Goal: Task Accomplishment & Management: Manage account settings

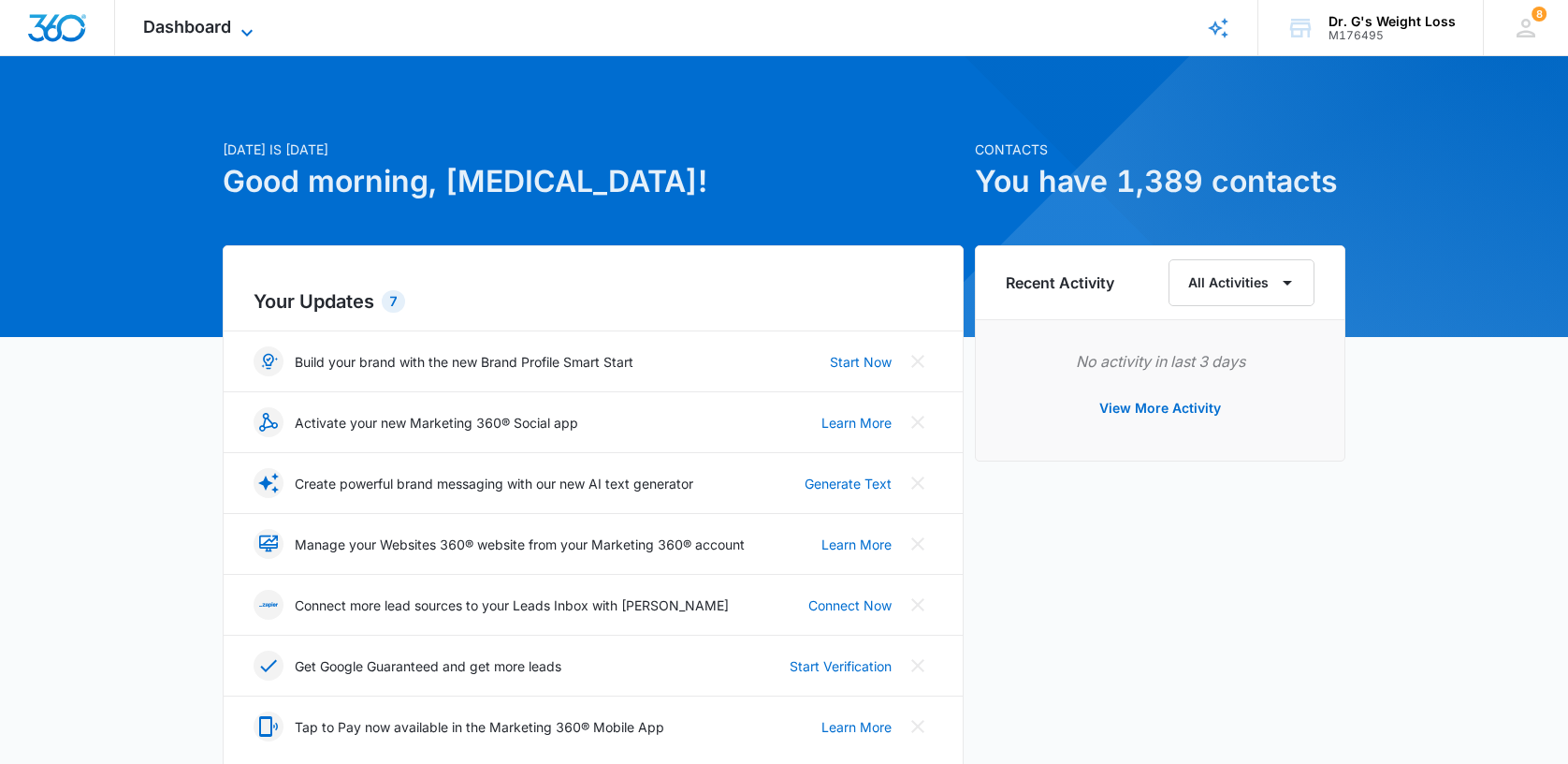
click at [210, 26] on span "Dashboard" at bounding box center [187, 27] width 88 height 20
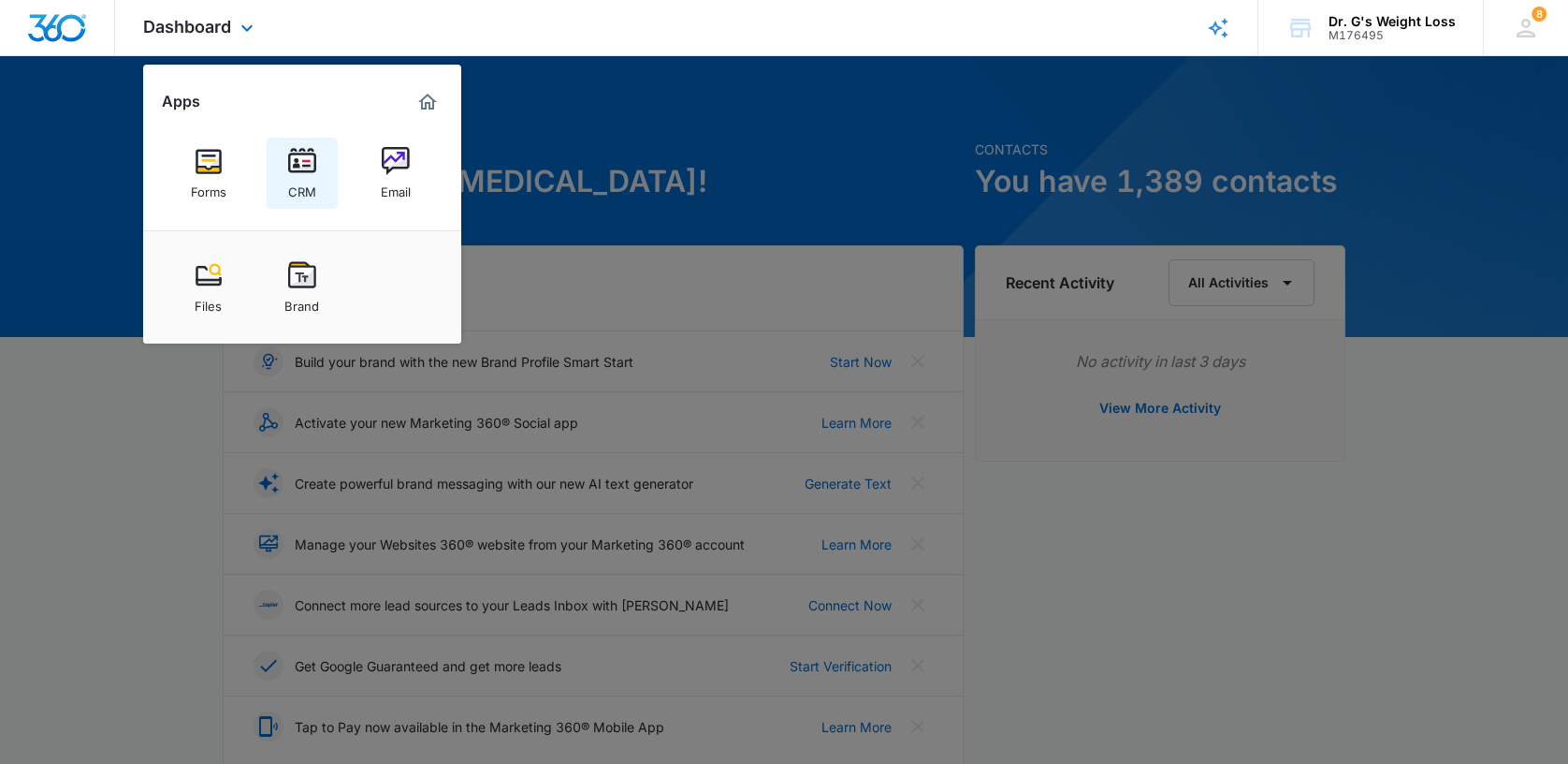
click at [327, 171] on link "CRM" at bounding box center [303, 174] width 71 height 72
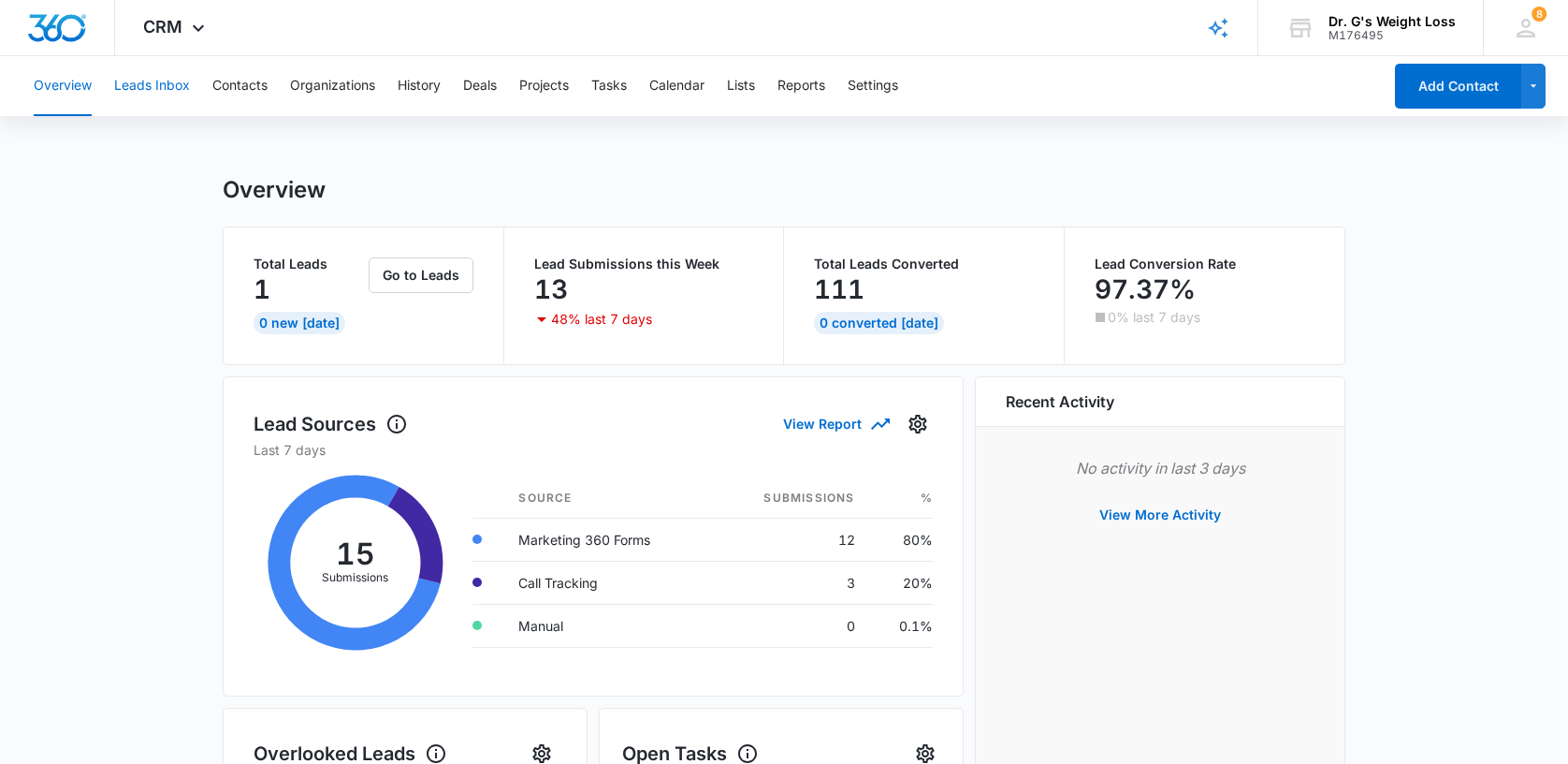
click at [154, 86] on button "Leads Inbox" at bounding box center [152, 86] width 75 height 60
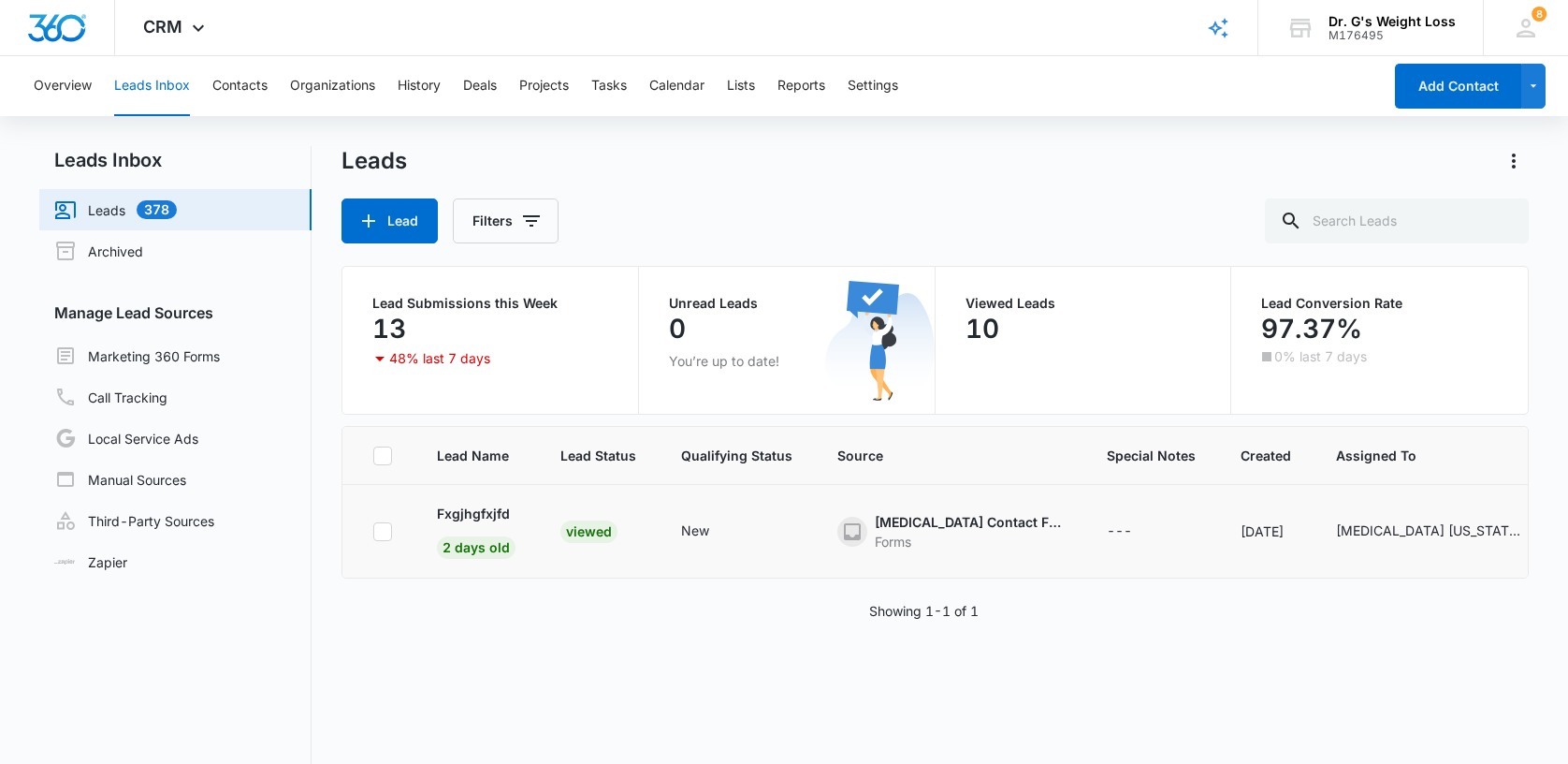
click at [577, 527] on div "Viewed" at bounding box center [588, 532] width 57 height 23
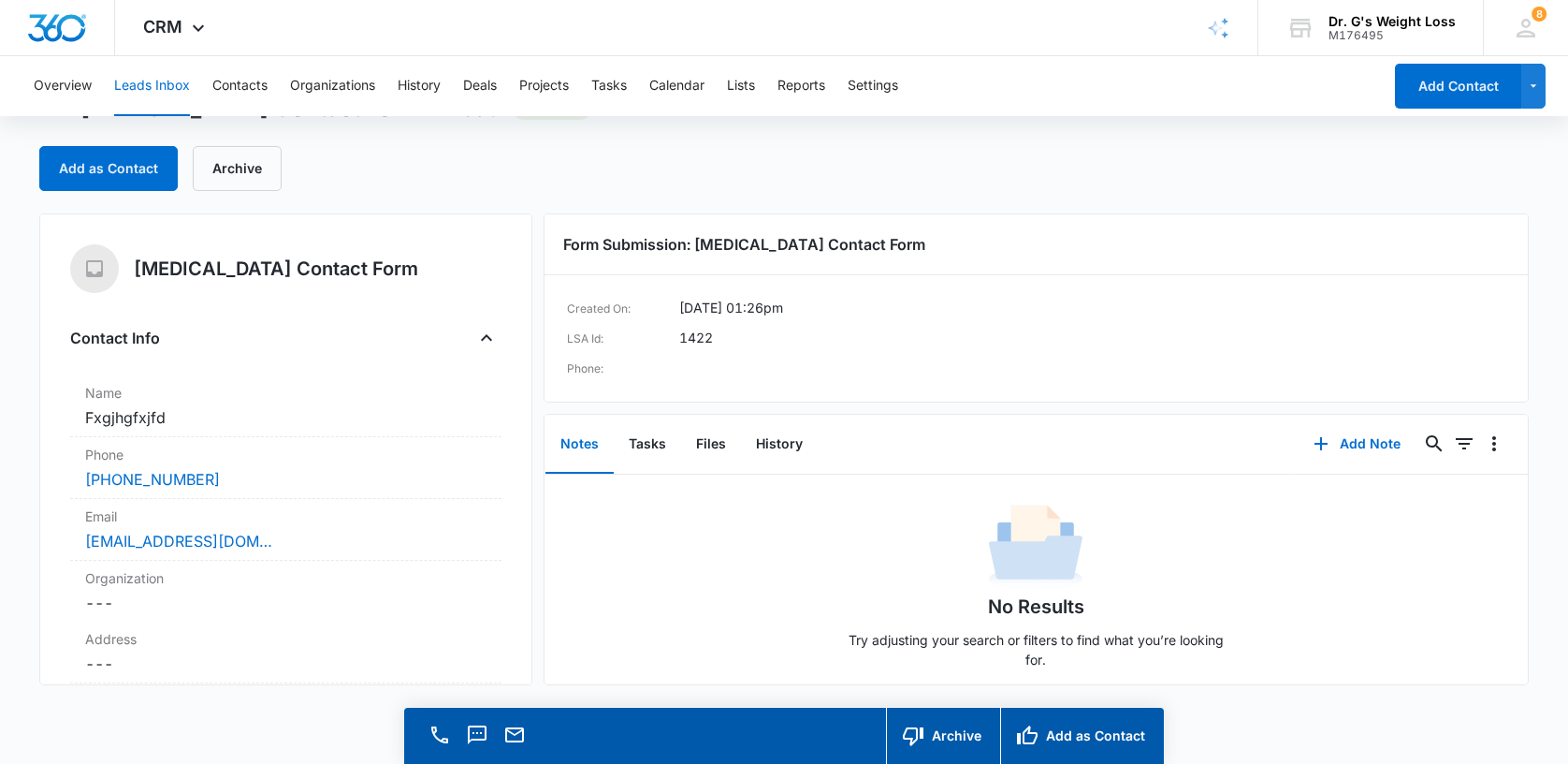
scroll to position [54, 0]
click at [950, 731] on button "Archive" at bounding box center [942, 735] width 114 height 57
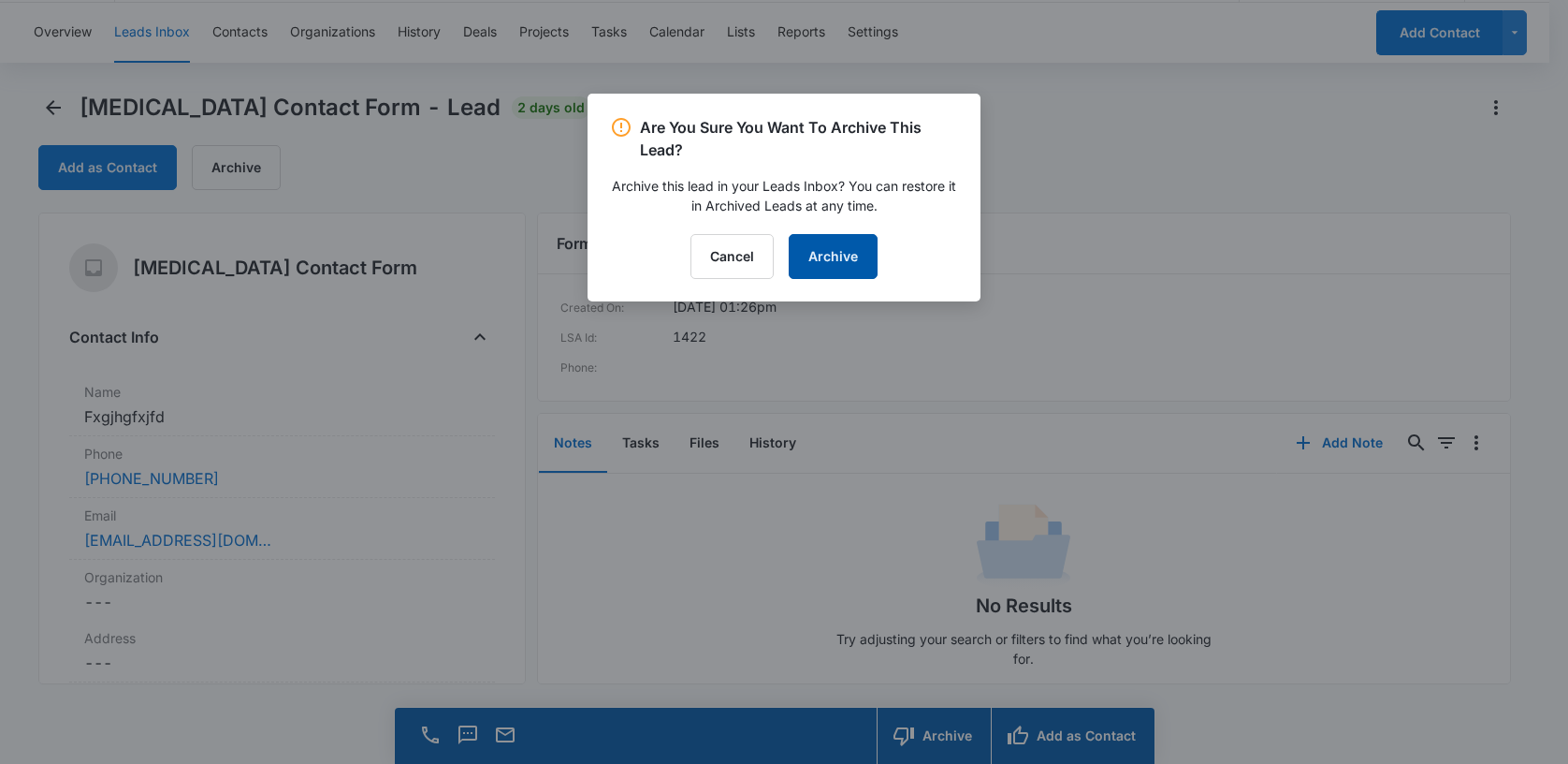
click at [835, 249] on button "Archive" at bounding box center [833, 256] width 89 height 45
